Goal: Task Accomplishment & Management: Use online tool/utility

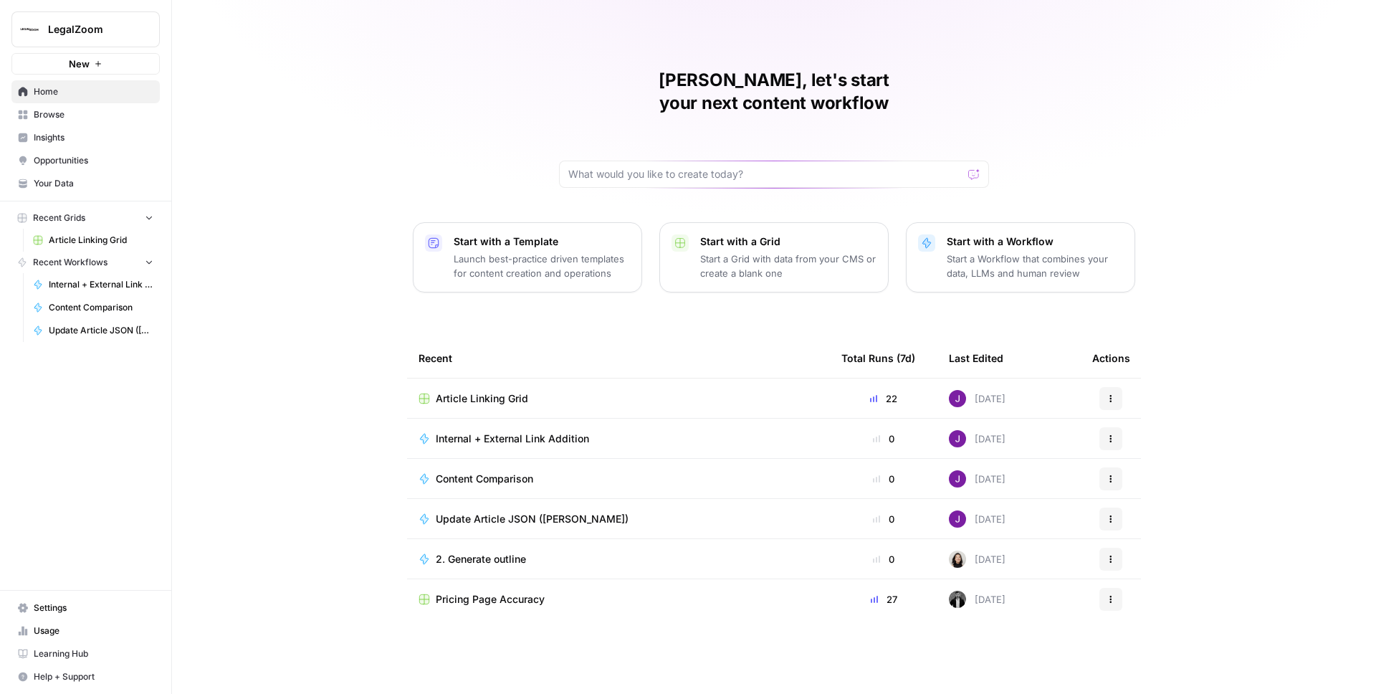
click at [54, 183] on span "Your Data" at bounding box center [94, 183] width 120 height 13
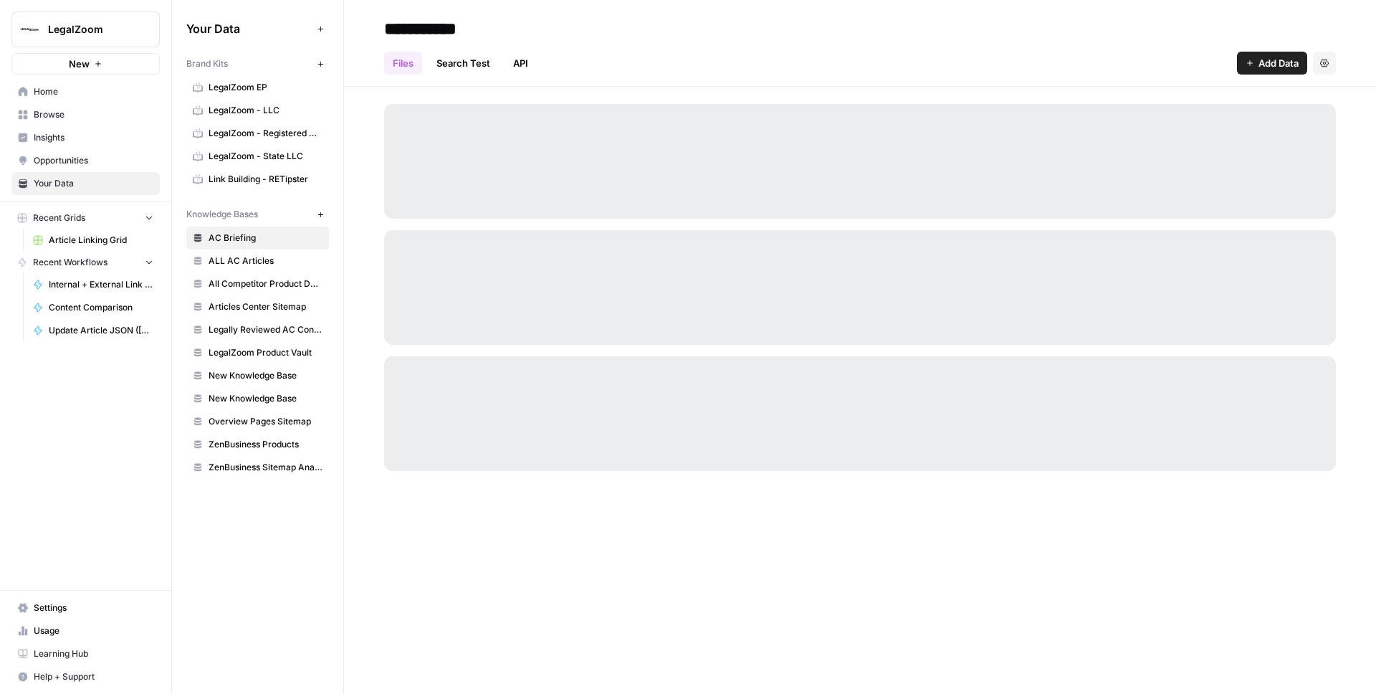
click at [261, 235] on span "AC Briefing" at bounding box center [266, 237] width 114 height 13
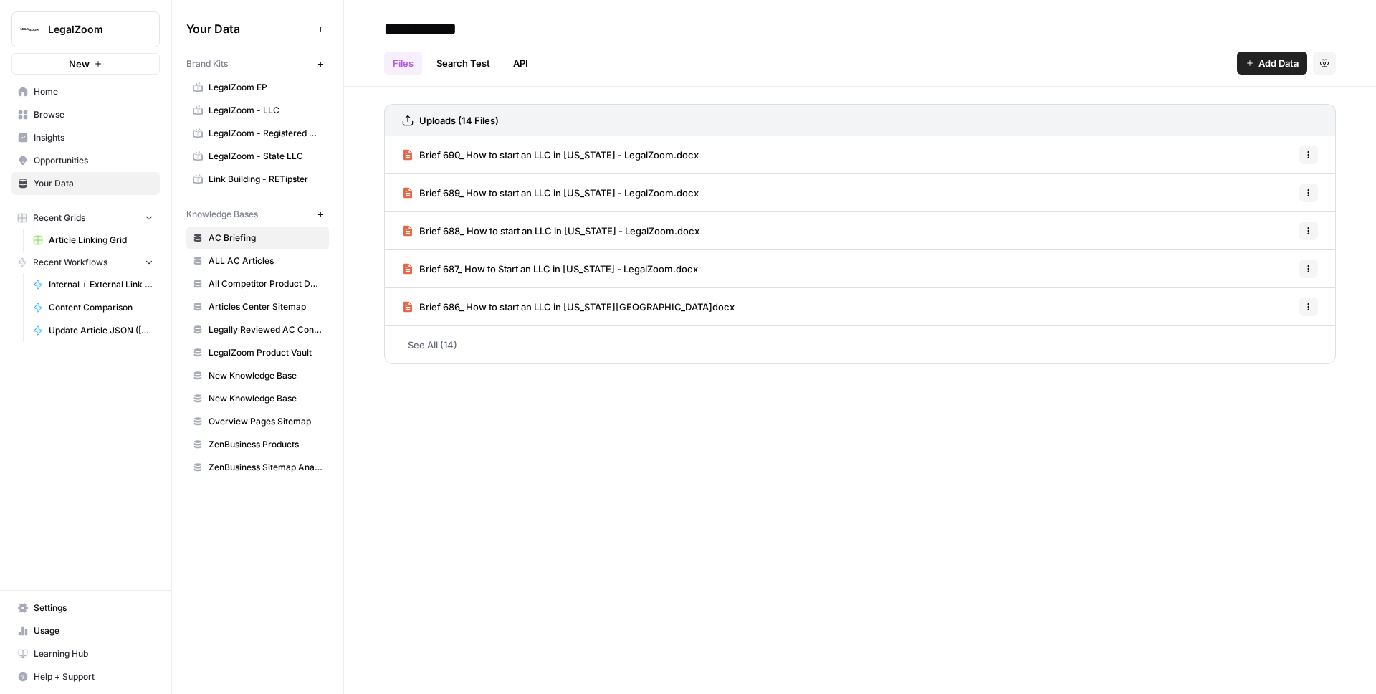
click at [1261, 66] on span "Add Data" at bounding box center [1278, 63] width 40 height 14
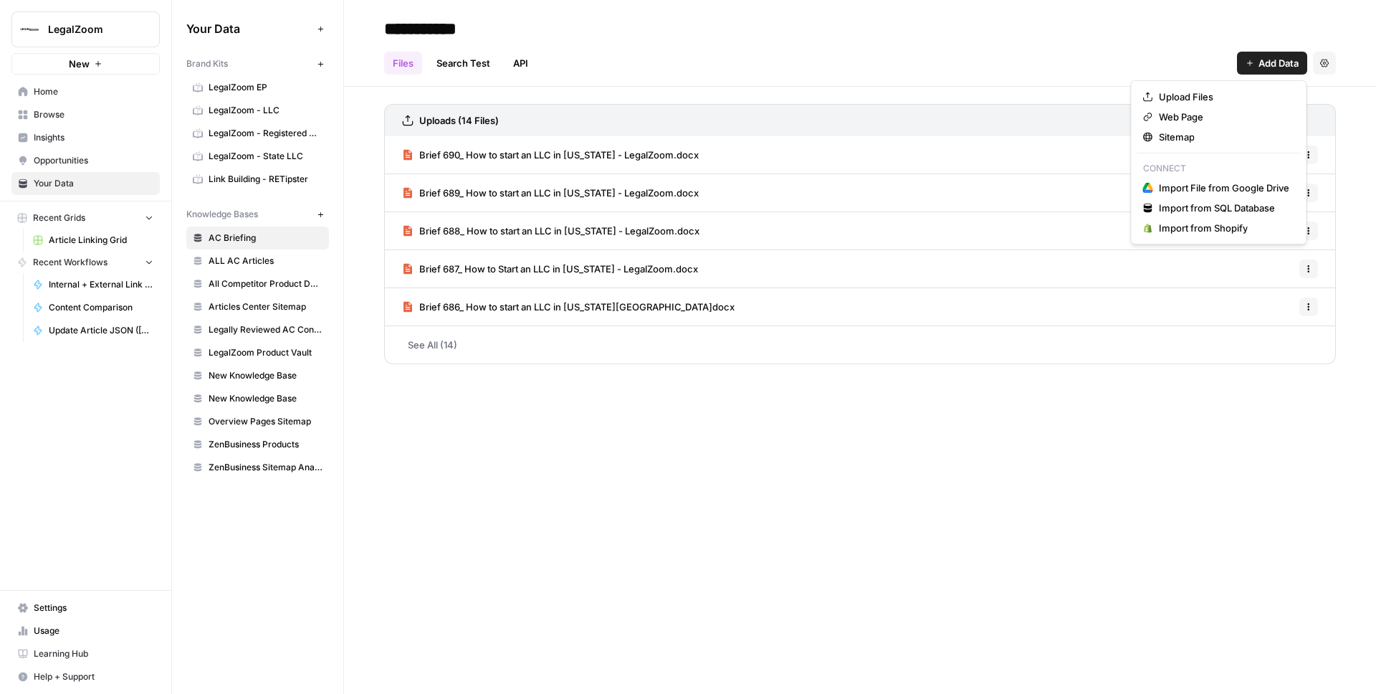
click at [1202, 176] on p "Connect" at bounding box center [1218, 168] width 163 height 19
click at [1206, 185] on span "Import File from Google Drive" at bounding box center [1224, 188] width 130 height 14
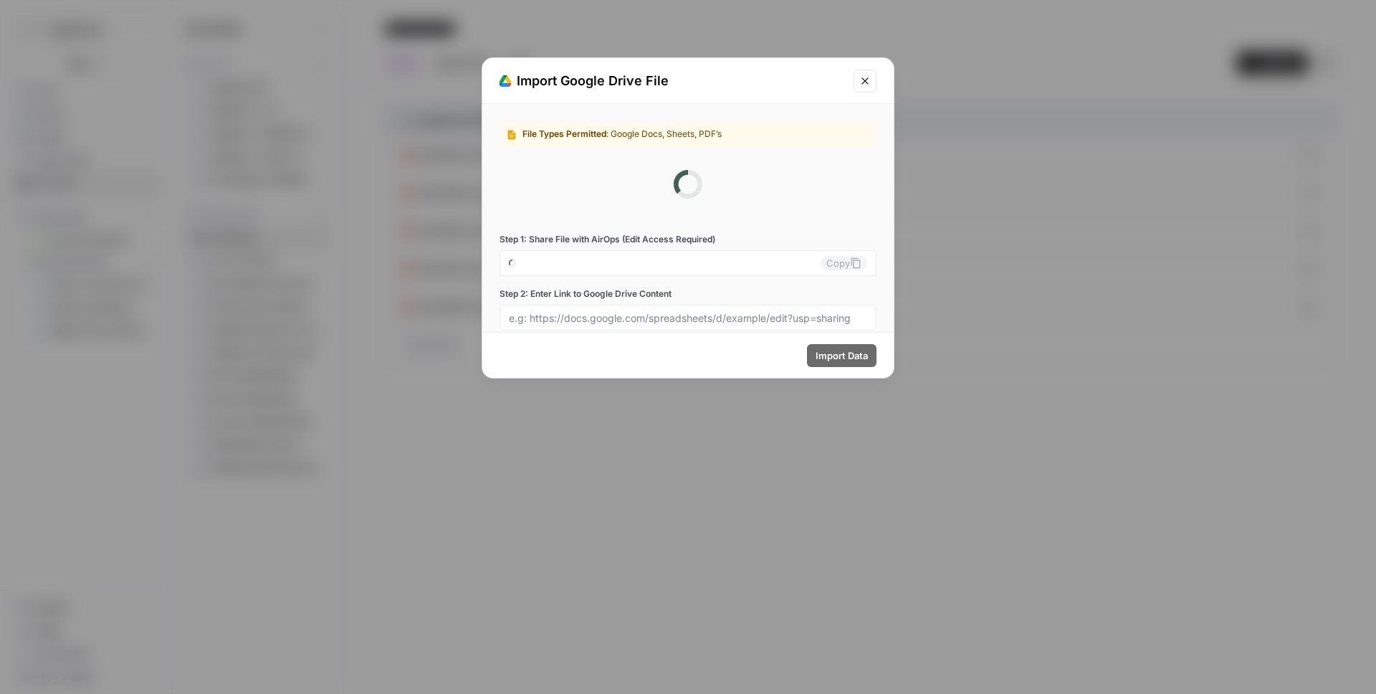
type input "[EMAIL_ADDRESS][DOMAIN_NAME]"
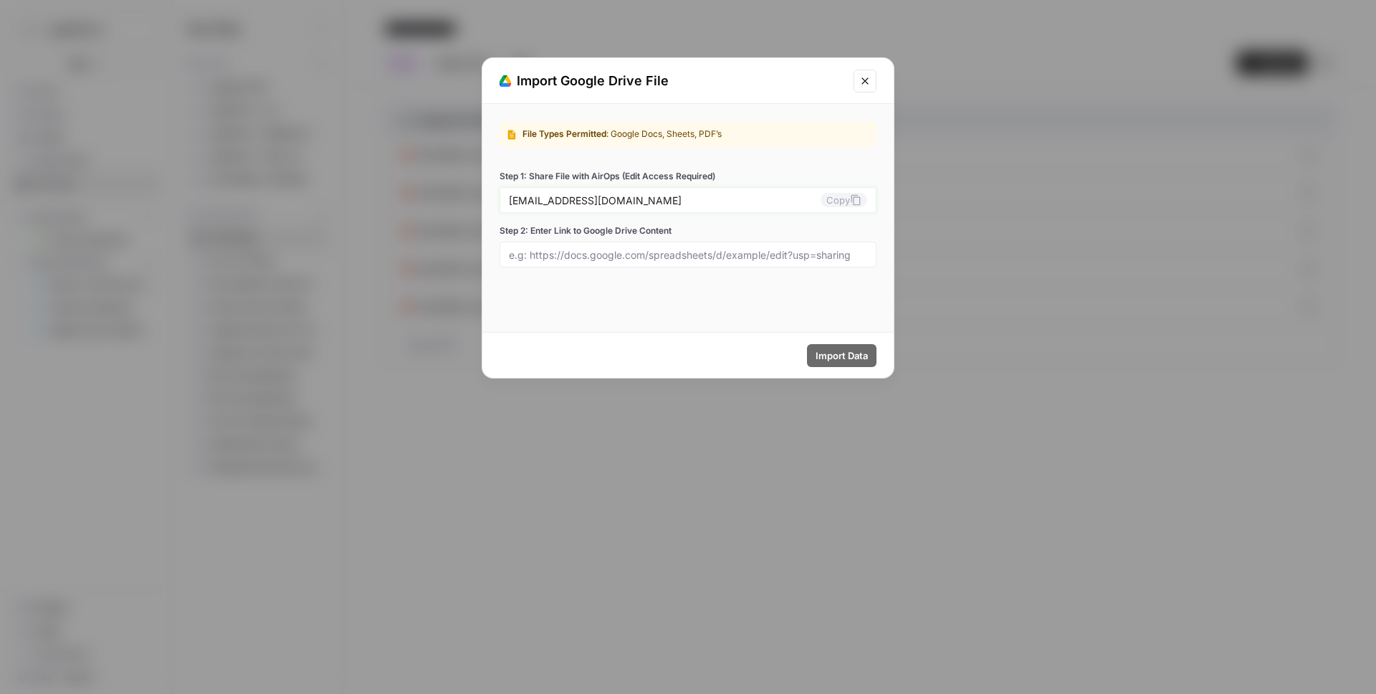
click at [833, 199] on button "Copy" at bounding box center [843, 200] width 47 height 14
